Goal: Information Seeking & Learning: Find specific fact

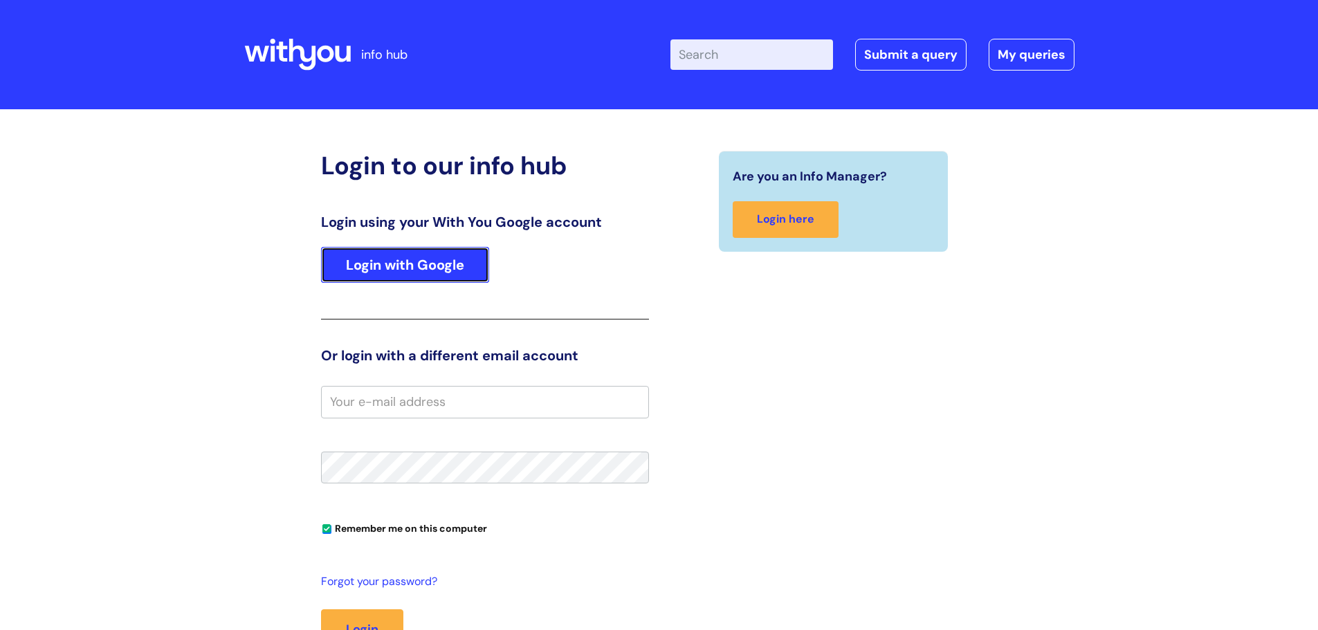
click at [387, 260] on link "Login with Google" at bounding box center [405, 265] width 168 height 36
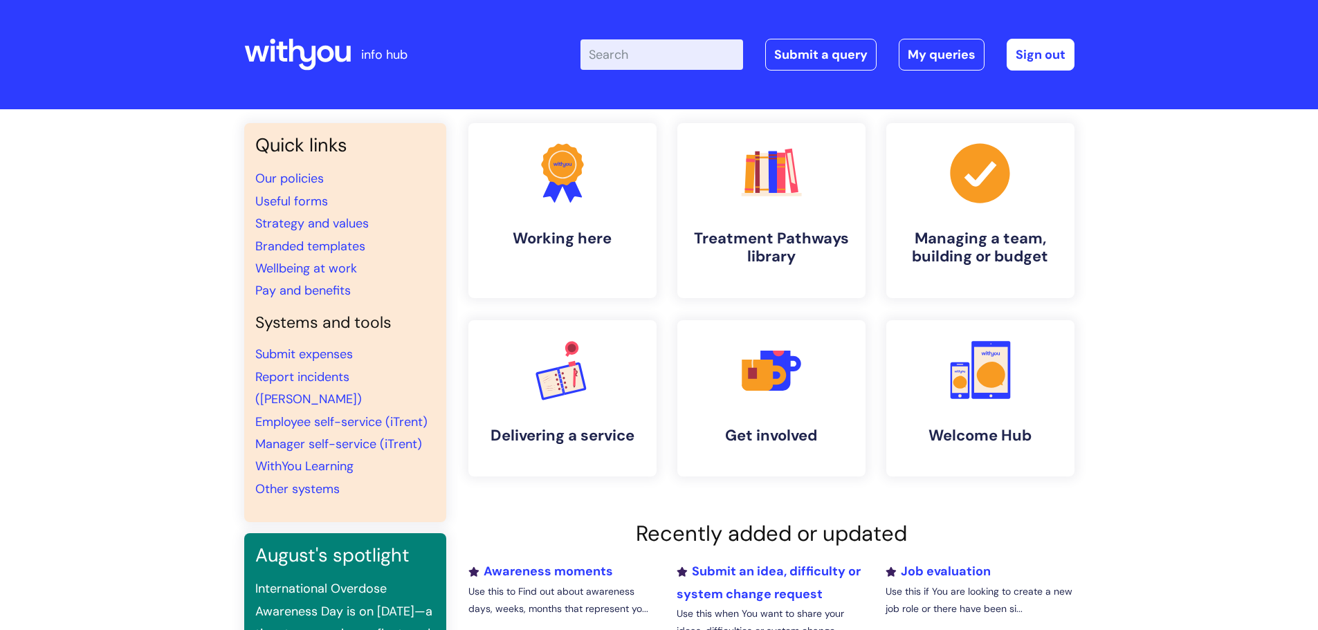
click at [660, 59] on input "Enter your search term here..." at bounding box center [661, 54] width 163 height 30
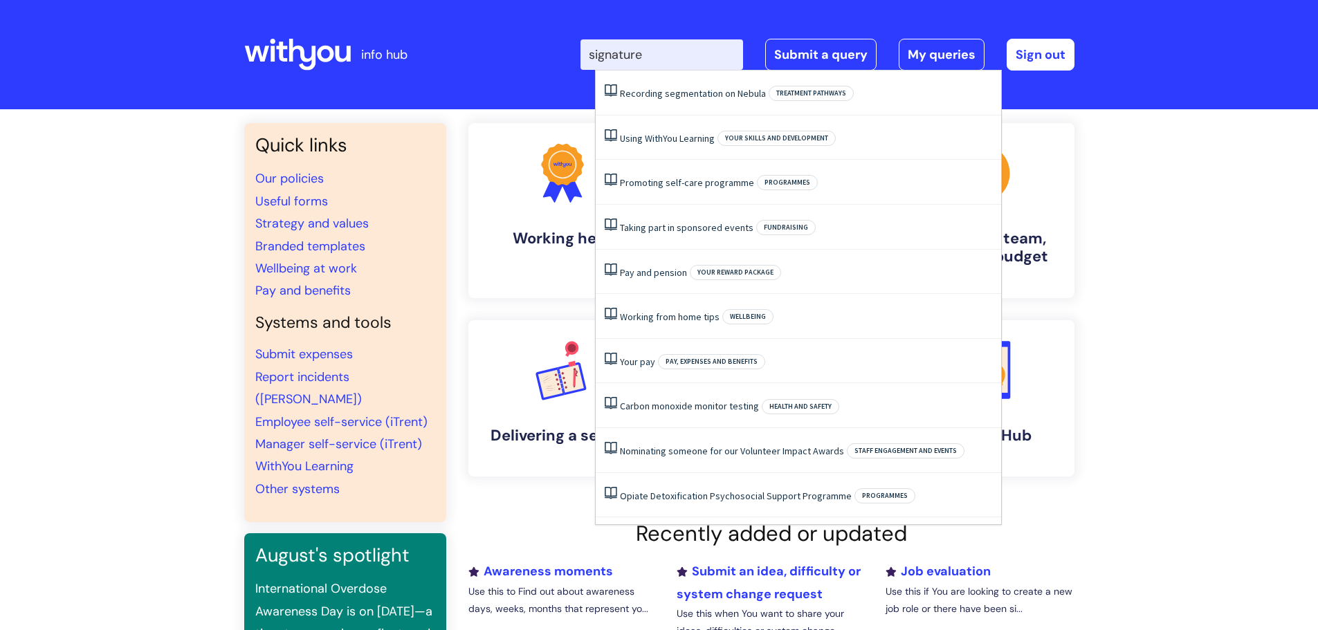
type input "signature"
click button "Search" at bounding box center [0, 0] width 0 height 0
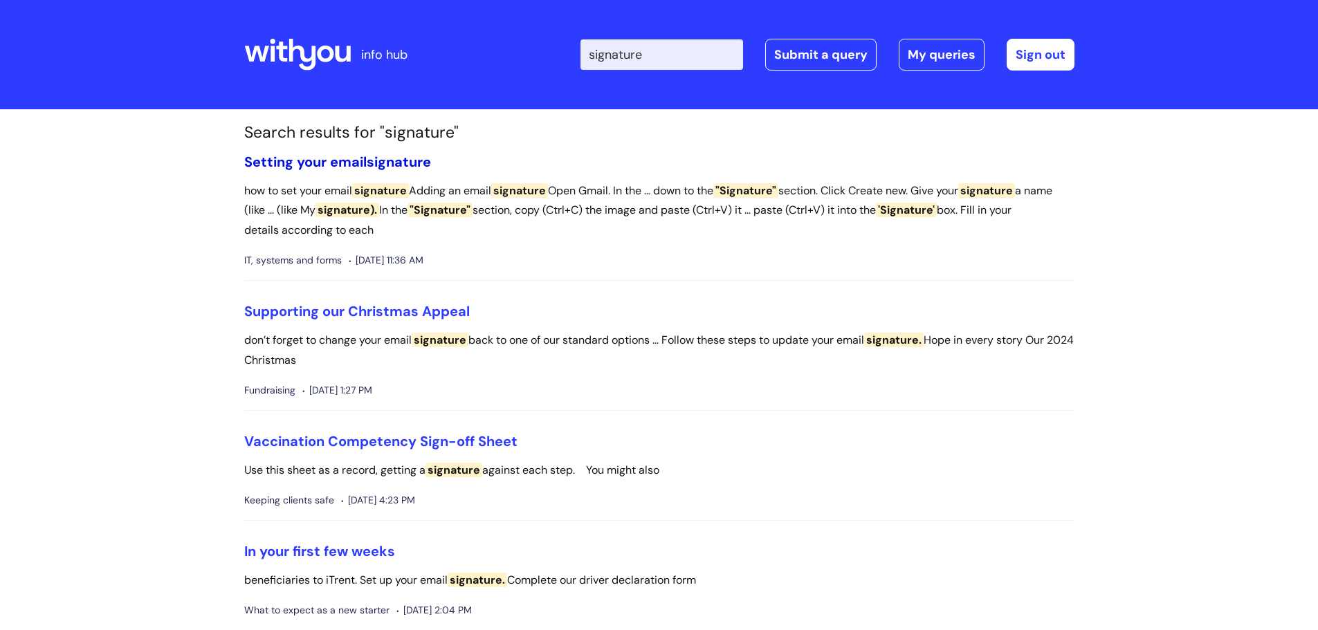
click at [385, 160] on span "signature" at bounding box center [399, 162] width 64 height 18
